Goal: Find contact information: Find contact information

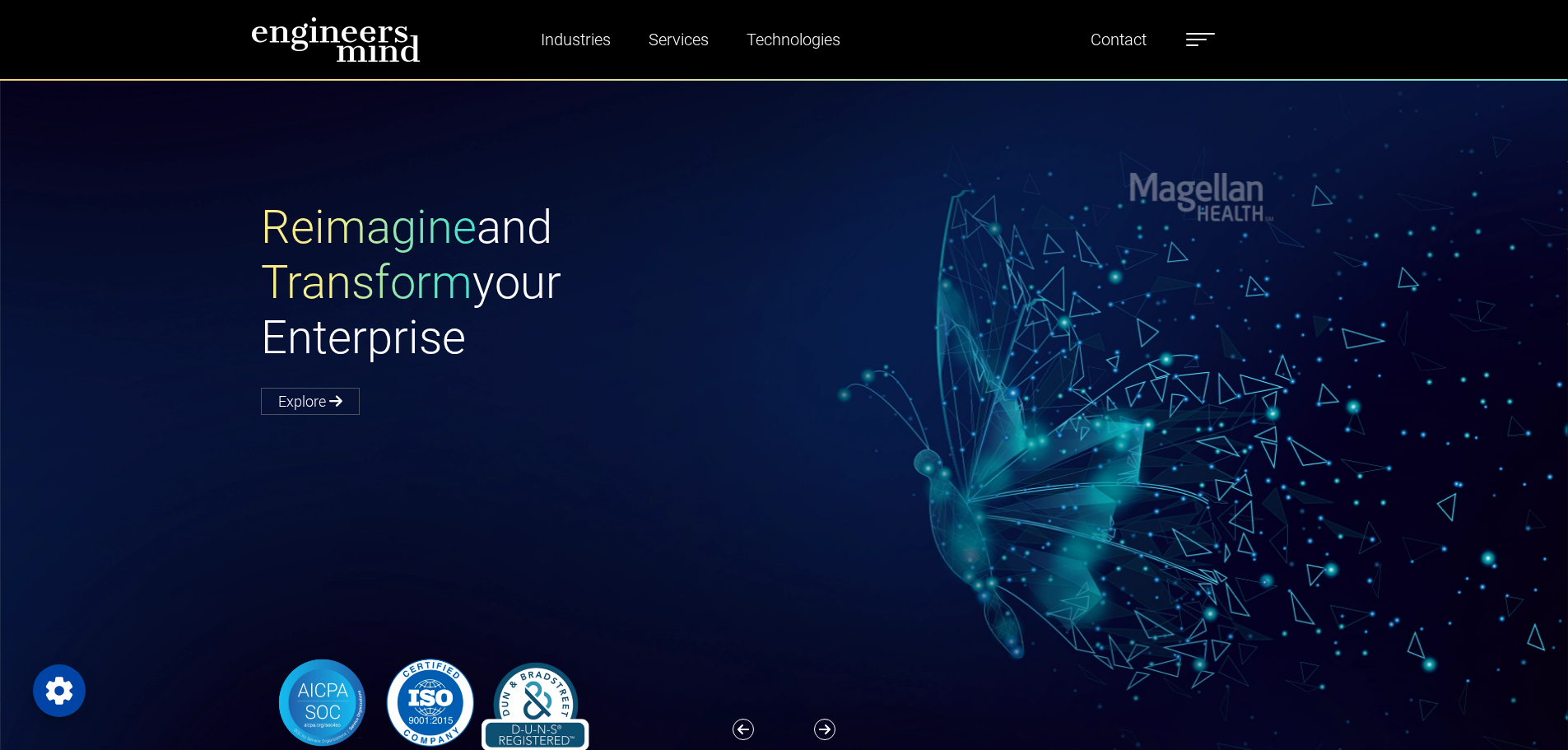
click at [535, 114] on div "Reimagine and Transform your Enterprise Explore" at bounding box center [793, 475] width 1588 height 792
click at [1114, 33] on link "Contact" at bounding box center [1118, 40] width 69 height 38
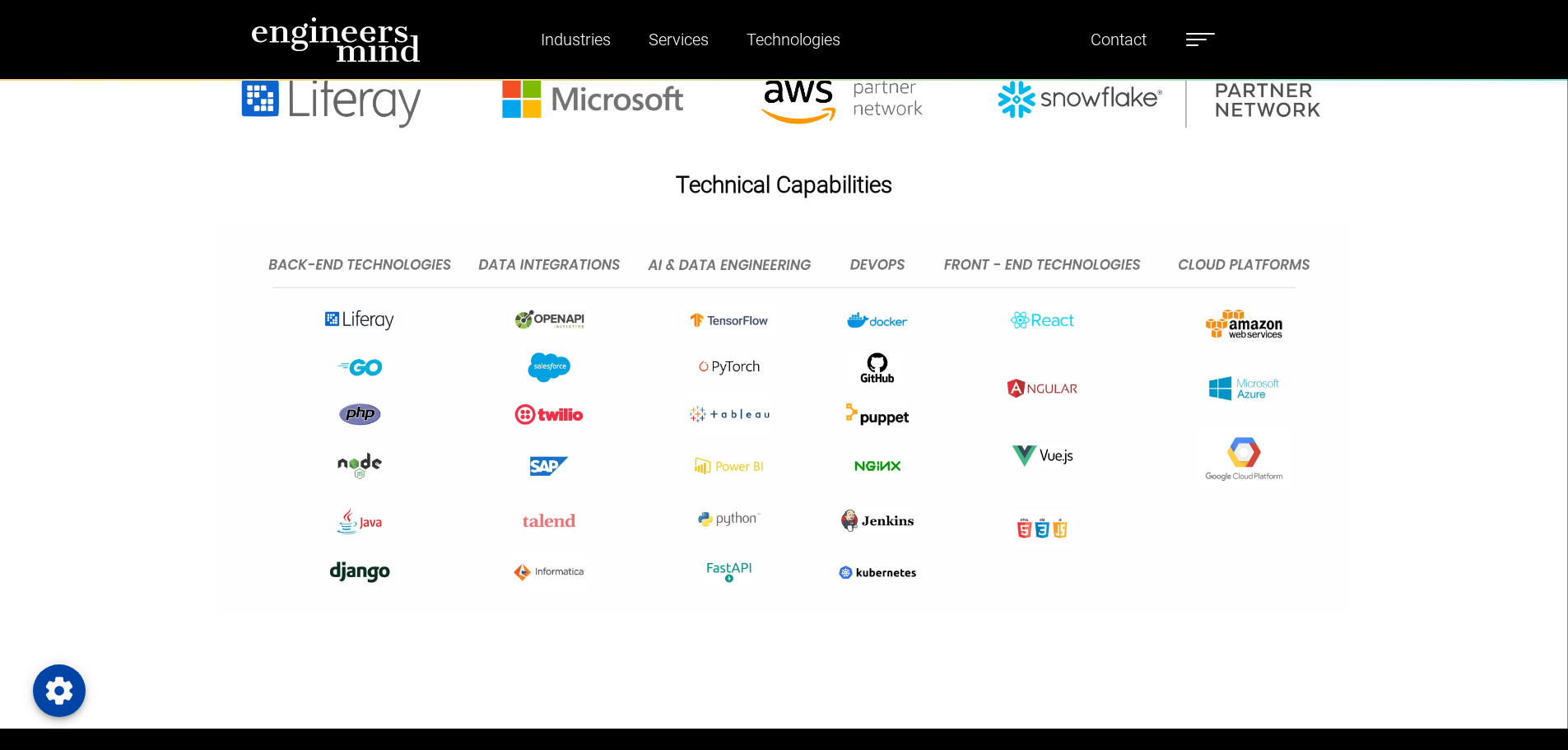
scroll to position [1235, 0]
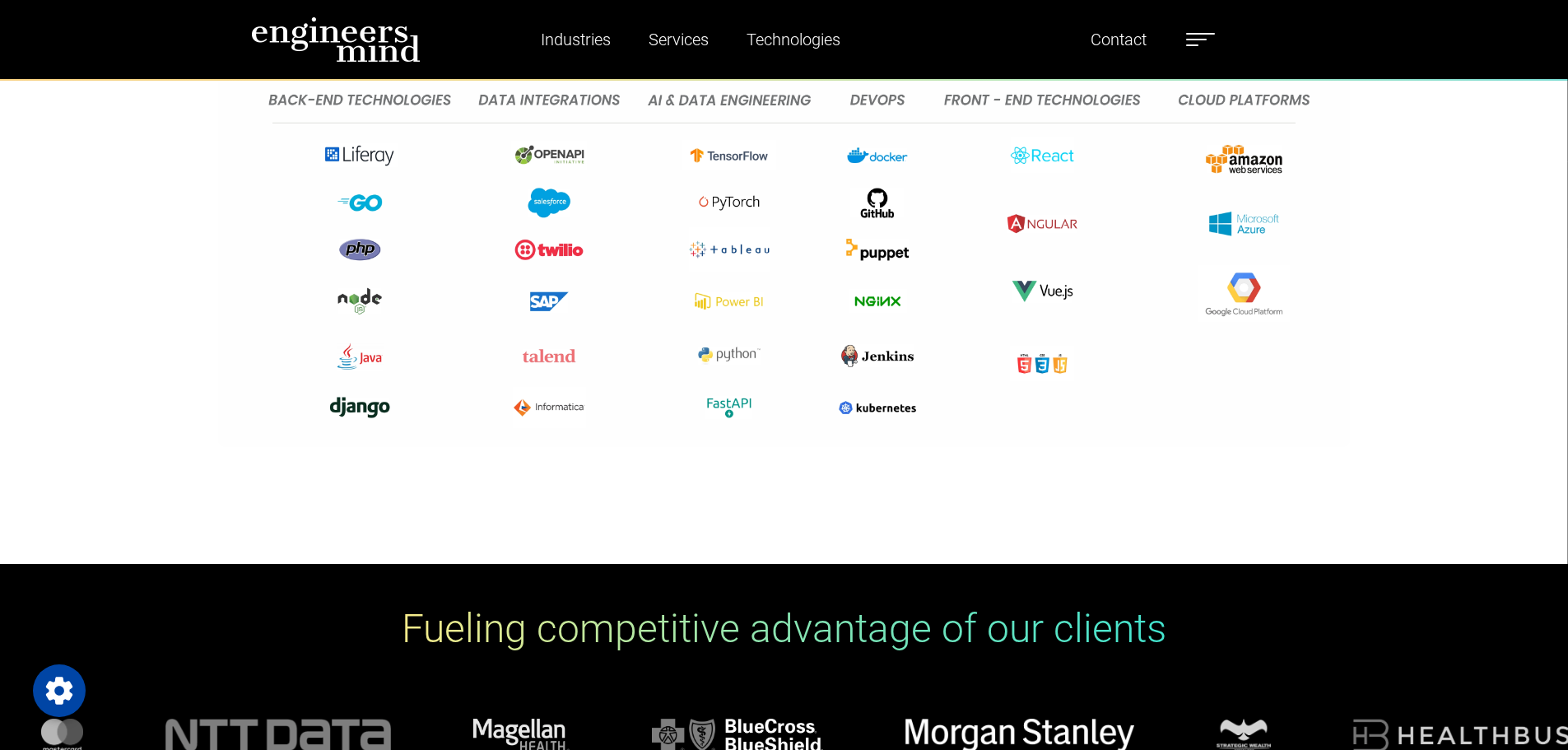
click at [637, 275] on img at bounding box center [784, 254] width 1133 height 389
click at [360, 300] on img at bounding box center [784, 254] width 1133 height 389
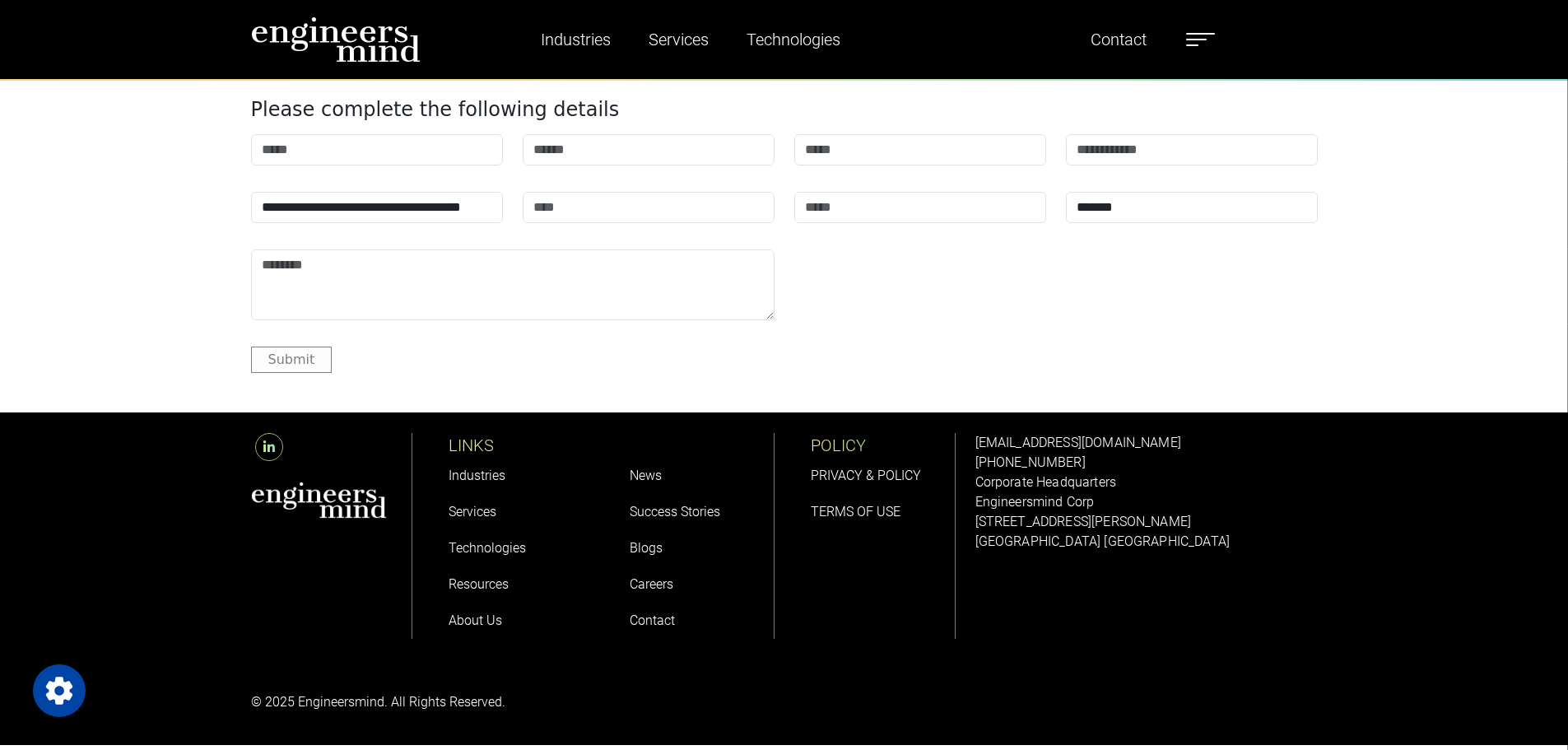
scroll to position [2078, 0]
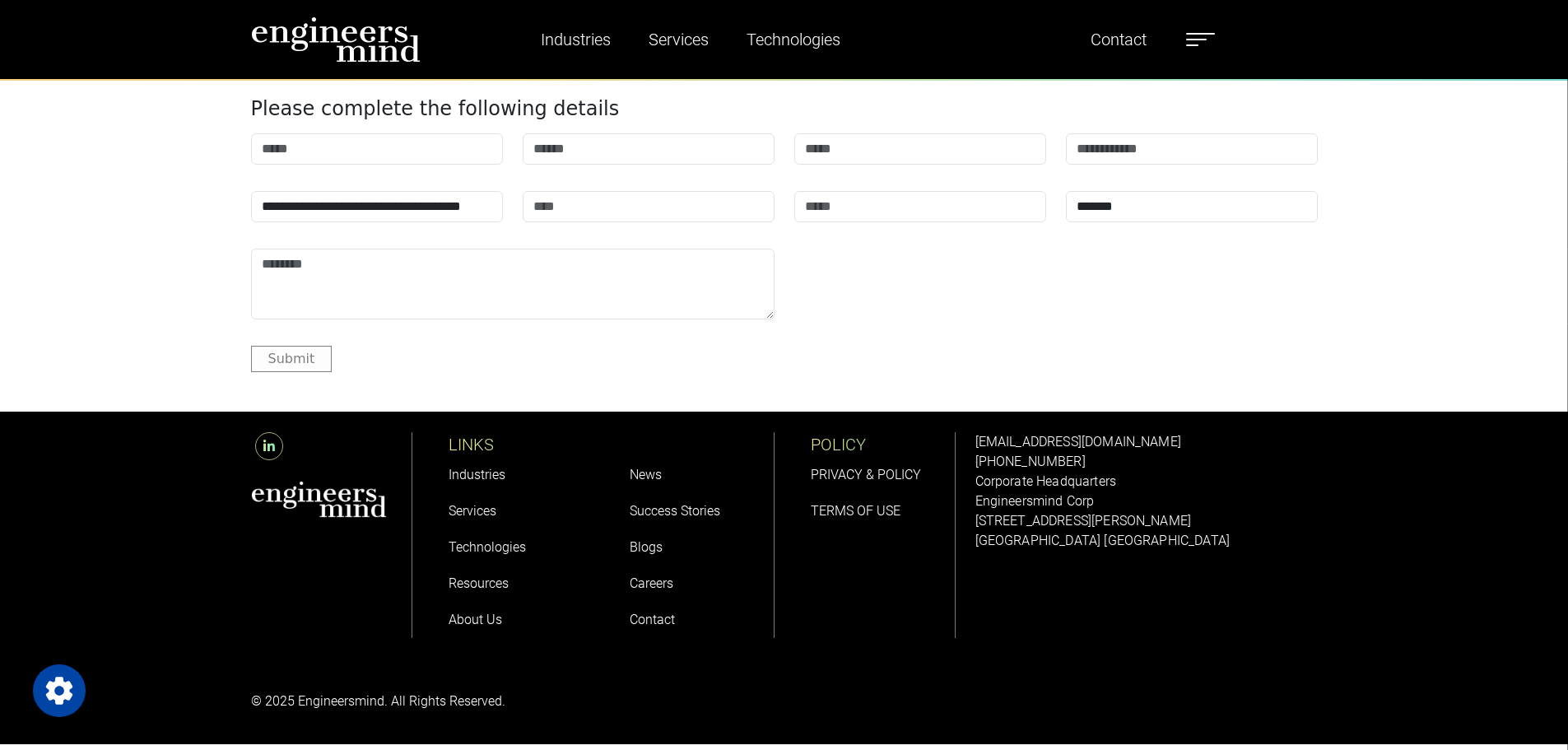
click at [1019, 485] on p "Corporate Headquarters" at bounding box center [1146, 481] width 342 height 20
drag, startPoint x: 978, startPoint y: 525, endPoint x: 1124, endPoint y: 533, distance: 146.2
click at [1124, 533] on div "solutions@engineersmind.com +1 201 751 3084 Corporate Headquarters Engineersmin…" at bounding box center [1146, 492] width 342 height 119
click at [1124, 533] on p "[GEOGRAPHIC_DATA] [GEOGRAPHIC_DATA]" at bounding box center [1146, 541] width 342 height 20
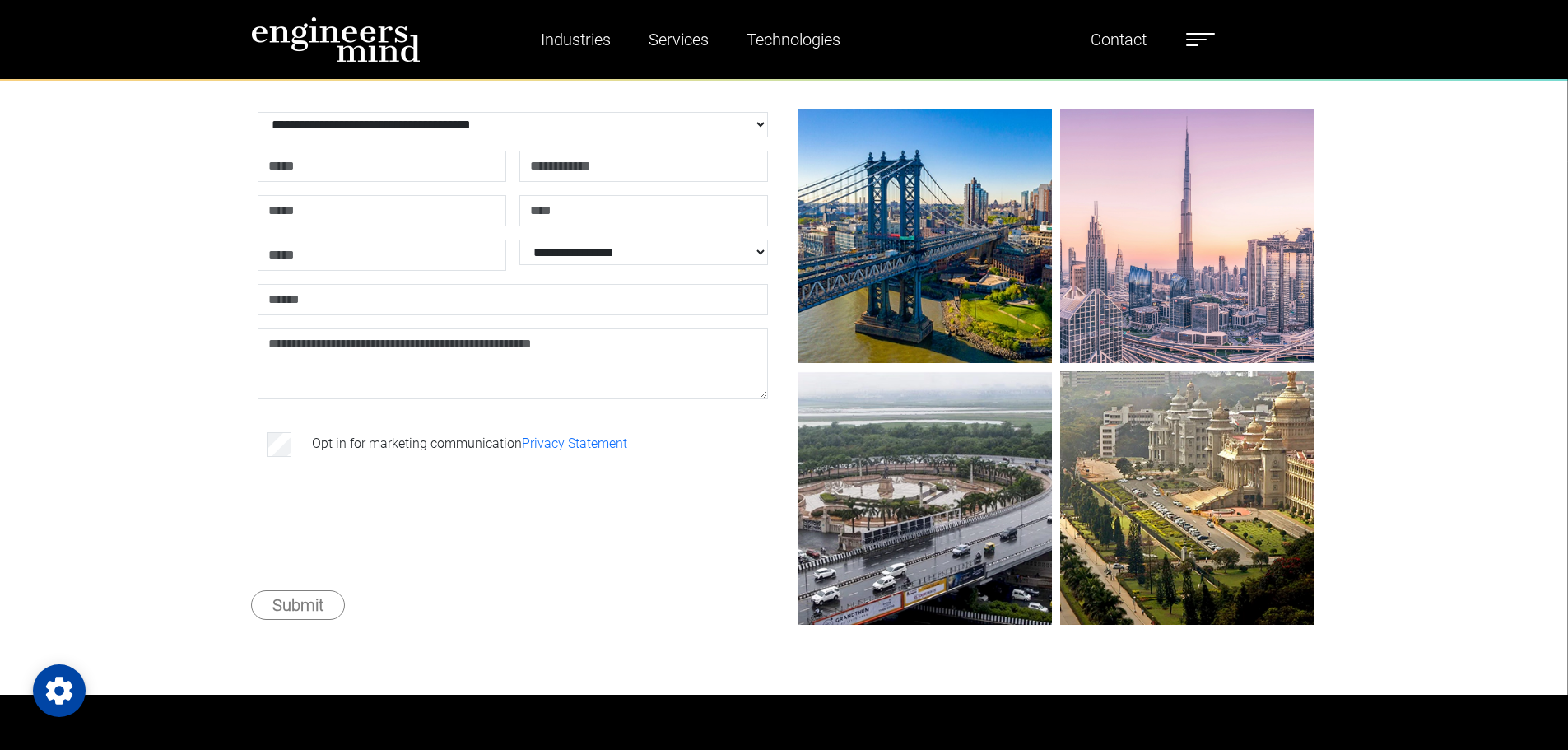
scroll to position [0, 0]
